Goal: Transaction & Acquisition: Purchase product/service

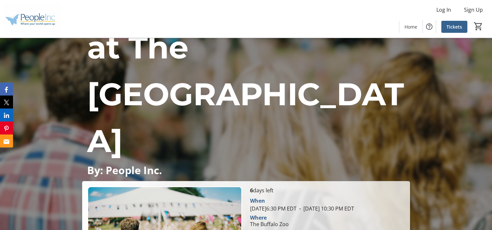
scroll to position [108, 0]
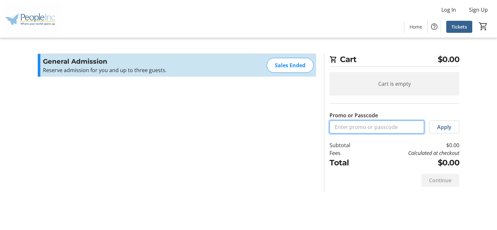
click at [370, 127] on input "Promo or Passcode" at bounding box center [376, 127] width 95 height 13
click at [399, 150] on td "Calculated at checkout" at bounding box center [413, 153] width 92 height 8
click at [289, 67] on div "Sales Ended" at bounding box center [290, 65] width 47 height 15
drag, startPoint x: 437, startPoint y: 182, endPoint x: 438, endPoint y: 168, distance: 14.7
click at [437, 182] on div "Continue" at bounding box center [440, 180] width 38 height 13
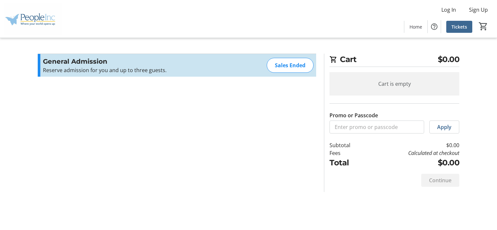
click at [457, 31] on span at bounding box center [459, 27] width 26 height 16
click at [296, 67] on div "Sales Ended" at bounding box center [290, 65] width 47 height 15
